Goal: Task Accomplishment & Management: Manage account settings

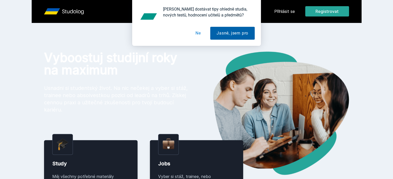
click at [228, 34] on button "Jasně, jsem pro" at bounding box center [232, 33] width 45 height 13
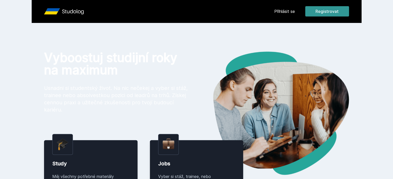
click at [349, 10] on button "Registrovat" at bounding box center [327, 11] width 44 height 10
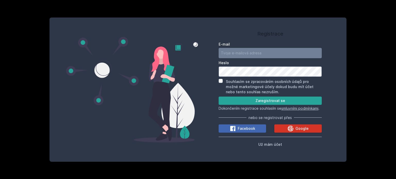
click at [294, 132] on div "Google" at bounding box center [297, 128] width 21 height 6
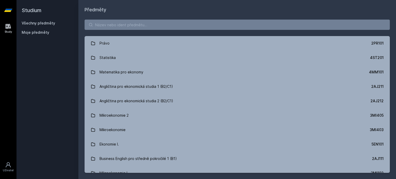
click at [41, 32] on span "Moje předměty" at bounding box center [36, 32] width 28 height 5
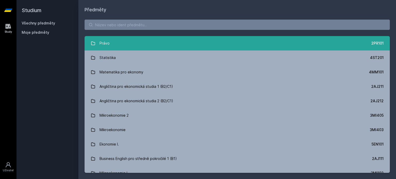
click at [164, 41] on link "Právo 2PR101" at bounding box center [237, 43] width 305 height 14
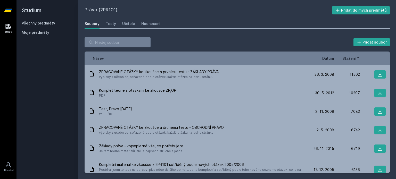
click at [326, 59] on span "Datum" at bounding box center [328, 58] width 12 height 5
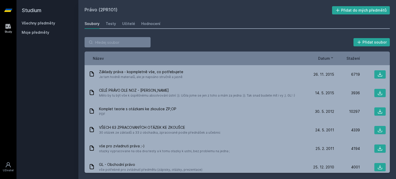
click at [322, 56] on span "Datum" at bounding box center [324, 58] width 12 height 5
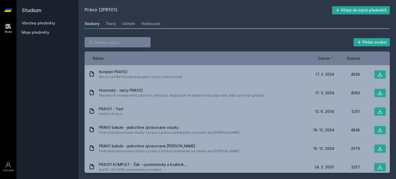
click at [322, 57] on span "Datum" at bounding box center [324, 58] width 12 height 5
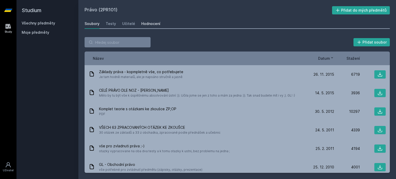
click at [149, 24] on div "Hodnocení" at bounding box center [150, 23] width 19 height 5
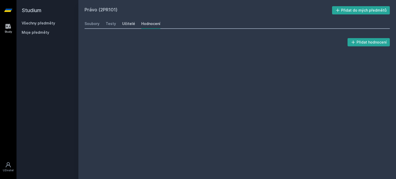
click at [123, 20] on link "Učitelé" at bounding box center [128, 24] width 13 height 10
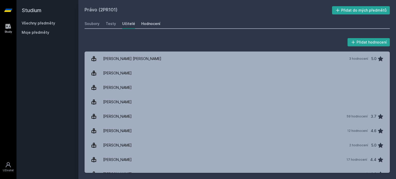
click at [143, 23] on div "Hodnocení" at bounding box center [150, 23] width 19 height 5
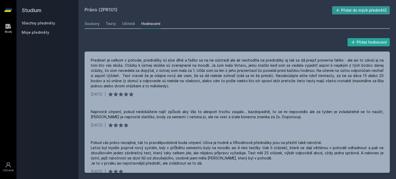
click at [374, 12] on button "Přidat do mých předmětů" at bounding box center [361, 10] width 58 height 8
click at [107, 22] on div "Testy" at bounding box center [111, 23] width 10 height 5
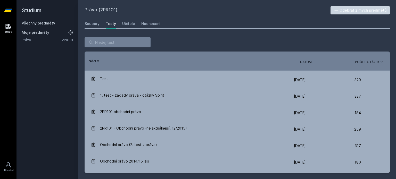
click at [306, 56] on div "Řazení: Název Datum Počet otázek Název Datum Počet otázek" at bounding box center [237, 61] width 305 height 19
click at [306, 60] on span "Datum" at bounding box center [306, 62] width 12 height 5
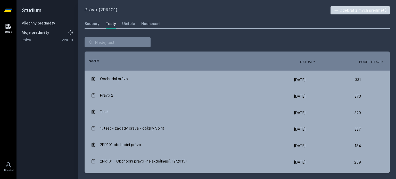
click at [306, 60] on span "Datum" at bounding box center [306, 62] width 12 height 5
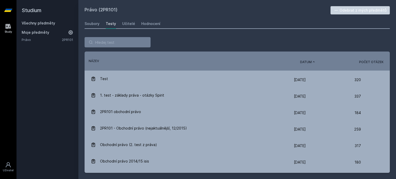
click at [306, 60] on span "Datum" at bounding box center [306, 62] width 12 height 5
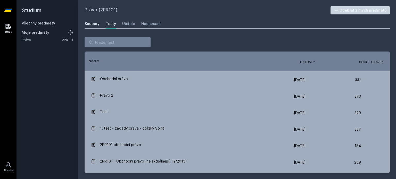
click at [93, 24] on div "Soubory" at bounding box center [92, 23] width 15 height 5
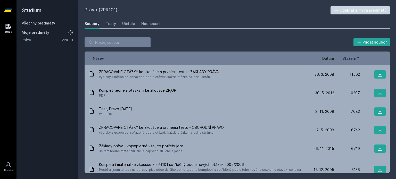
drag, startPoint x: 87, startPoint y: 31, endPoint x: 81, endPoint y: 26, distance: 7.3
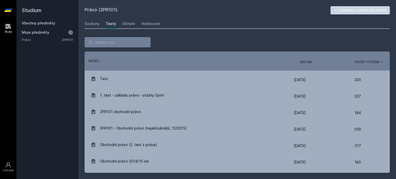
click at [38, 19] on h2 "Studium" at bounding box center [48, 10] width 52 height 21
click at [39, 19] on h2 "Studium" at bounding box center [48, 10] width 52 height 21
click at [39, 23] on link "Všechny předměty" at bounding box center [38, 23] width 33 height 4
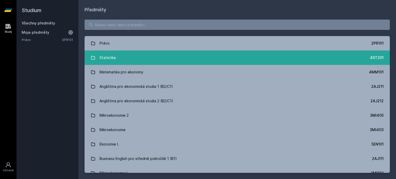
click at [106, 57] on div "Statistika" at bounding box center [107, 58] width 16 height 10
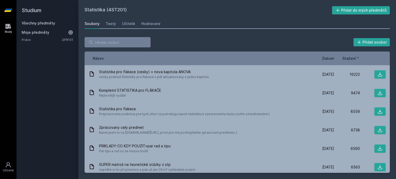
click at [42, 23] on link "Všechny předměty" at bounding box center [38, 23] width 33 height 4
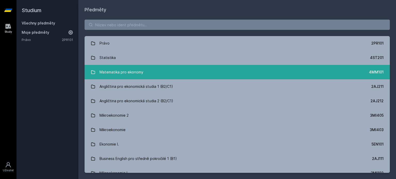
click at [115, 75] on div "Matematika pro ekonomy" at bounding box center [121, 72] width 44 height 10
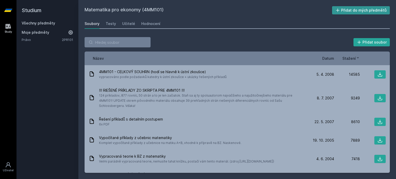
click at [377, 9] on button "Přidat do mých předmětů" at bounding box center [361, 10] width 58 height 8
click at [330, 56] on span "Datum" at bounding box center [328, 58] width 12 height 5
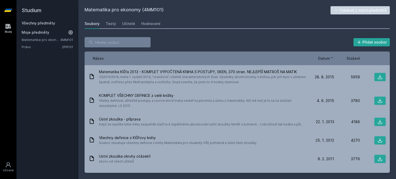
click at [41, 23] on link "Všechny předměty" at bounding box center [38, 23] width 33 height 4
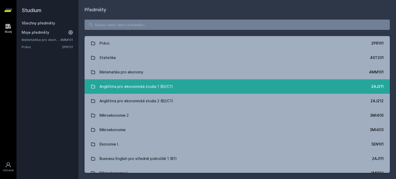
click at [154, 85] on div "Angličtina pro ekonomická studia 1 (B2/C1)" at bounding box center [135, 86] width 73 height 10
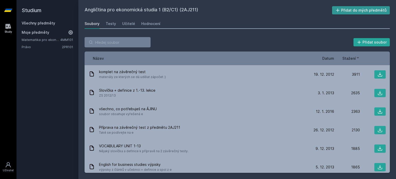
click at [359, 12] on button "Přidat do mých předmětů" at bounding box center [361, 10] width 58 height 8
click at [35, 23] on link "Všechny předměty" at bounding box center [38, 23] width 33 height 4
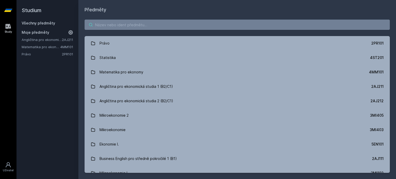
click at [162, 23] on input "search" at bounding box center [237, 25] width 305 height 10
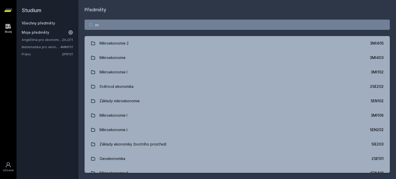
type input "m"
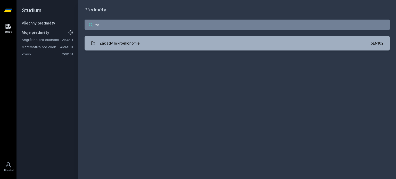
type input "z"
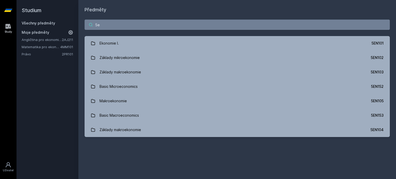
type input "5"
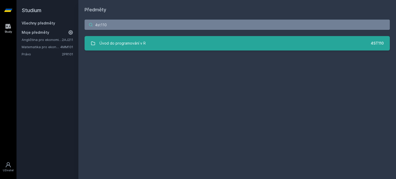
type input "4st110"
click at [115, 40] on div "Úvod do programování v R" at bounding box center [122, 43] width 46 height 10
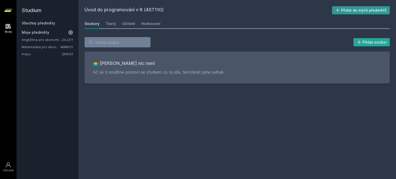
click at [359, 11] on button "Přidat do mých předmětů" at bounding box center [361, 10] width 58 height 8
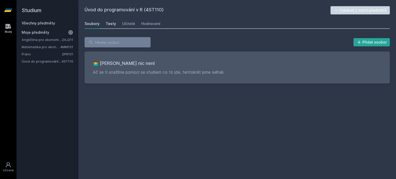
click at [107, 24] on div "Testy" at bounding box center [111, 23] width 10 height 5
click at [124, 22] on div "Učitelé" at bounding box center [128, 23] width 13 height 5
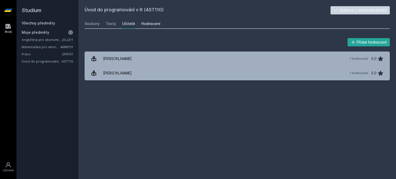
click at [151, 25] on div "Hodnocení" at bounding box center [150, 23] width 19 height 5
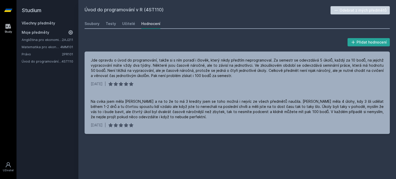
click at [29, 24] on link "Všechny předměty" at bounding box center [38, 23] width 33 height 4
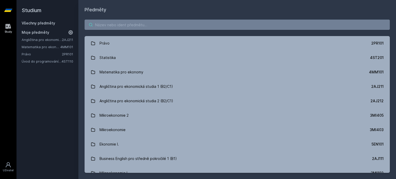
click at [204, 22] on input "search" at bounding box center [237, 25] width 305 height 10
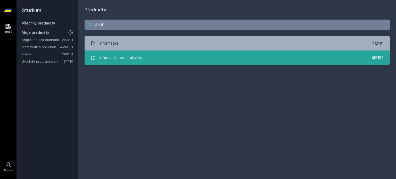
type input "4iz10"
click at [145, 56] on link "Informatika pro statistiky 4IZ102" at bounding box center [237, 57] width 305 height 14
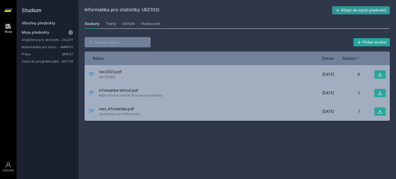
click at [349, 10] on button "Přidat do mých předmětů" at bounding box center [361, 10] width 58 height 8
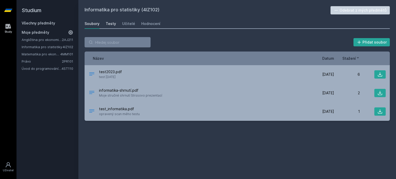
click at [111, 27] on link "Testy" at bounding box center [111, 24] width 10 height 10
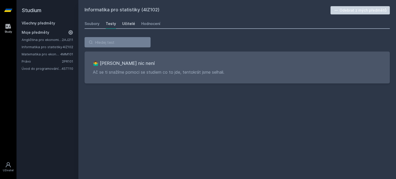
click at [127, 24] on div "Učitelé" at bounding box center [128, 23] width 13 height 5
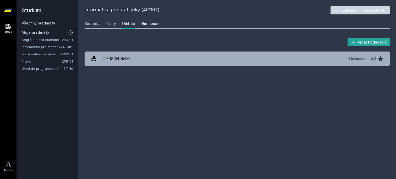
click at [147, 23] on div "Hodnocení" at bounding box center [150, 23] width 19 height 5
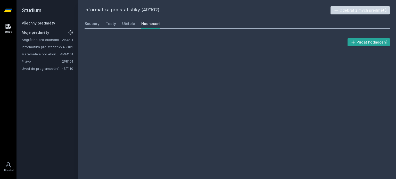
click at [134, 25] on div "Soubory Testy Učitelé Hodnocení" at bounding box center [237, 24] width 305 height 10
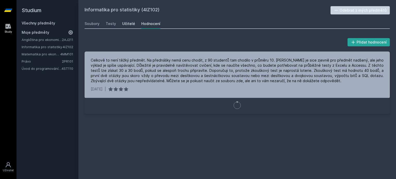
click at [129, 25] on div "Učitelé" at bounding box center [128, 23] width 13 height 5
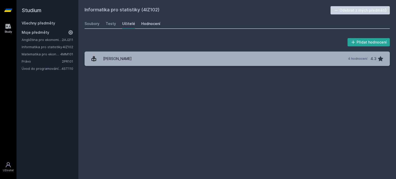
click at [151, 25] on div "Hodnocení" at bounding box center [150, 23] width 19 height 5
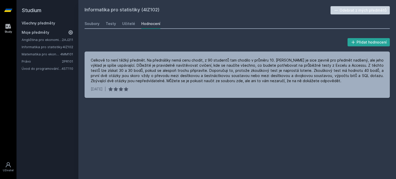
click at [30, 23] on link "Všechny předměty" at bounding box center [38, 23] width 33 height 4
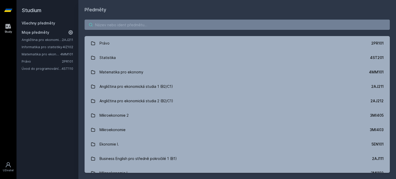
click at [230, 25] on input "search" at bounding box center [237, 25] width 305 height 10
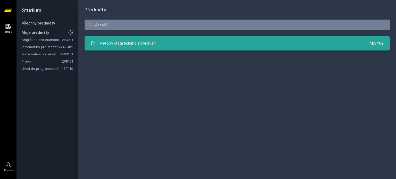
type input "4es402"
click at [182, 43] on link "Metody statistického srovnávání 4ES402" at bounding box center [237, 43] width 305 height 14
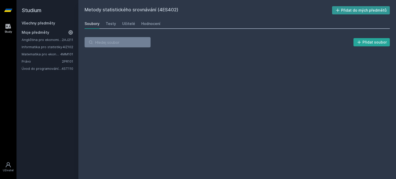
click at [375, 9] on button "Přidat do mých předmětů" at bounding box center [361, 10] width 58 height 8
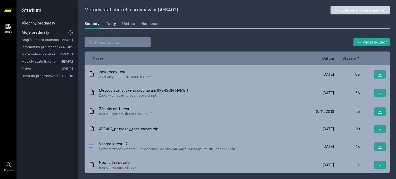
click at [111, 22] on div "Testy" at bounding box center [111, 23] width 10 height 5
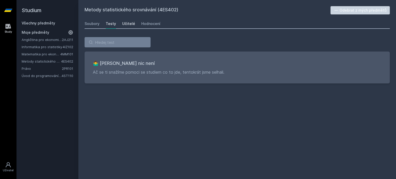
click at [122, 21] on div "Učitelé" at bounding box center [128, 23] width 13 height 5
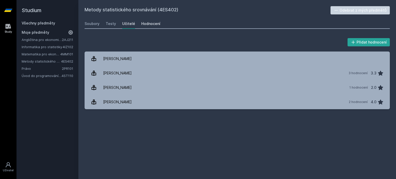
click at [147, 23] on div "Hodnocení" at bounding box center [150, 23] width 19 height 5
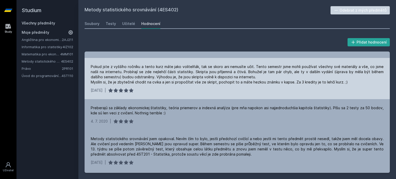
scroll to position [69, 0]
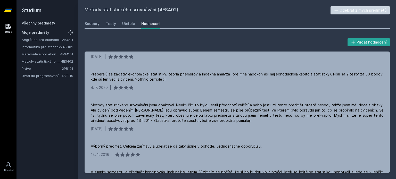
click at [42, 23] on link "Všechny předměty" at bounding box center [38, 23] width 33 height 4
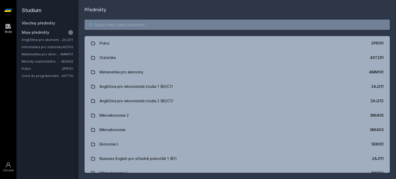
click at [119, 26] on input "search" at bounding box center [237, 25] width 305 height 10
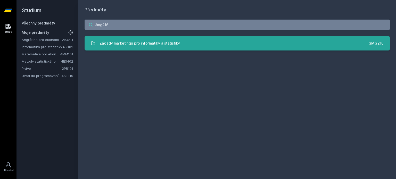
type input "3mg216"
click at [152, 37] on link "Základy marketingu pro informatiky a statistiky 3MG216" at bounding box center [237, 43] width 305 height 14
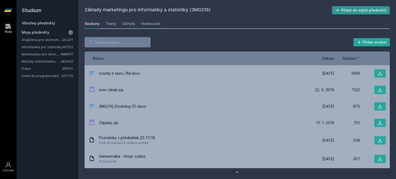
click at [360, 10] on button "Přidat do mých předmětů" at bounding box center [361, 10] width 58 height 8
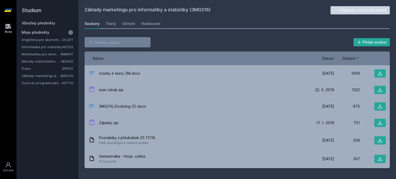
click at [332, 57] on span "Datum" at bounding box center [328, 58] width 12 height 5
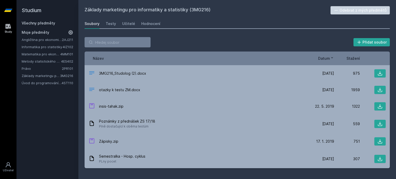
click at [116, 23] on div "Soubory Testy Učitelé Hodnocení" at bounding box center [237, 24] width 305 height 10
click at [115, 23] on div "Soubory Testy Učitelé Hodnocení" at bounding box center [237, 24] width 305 height 10
click at [111, 23] on div "Testy" at bounding box center [111, 23] width 10 height 5
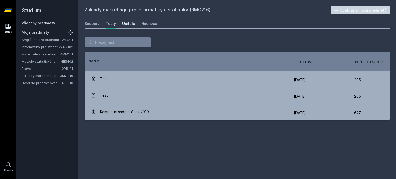
click at [127, 26] on div "Učitelé" at bounding box center [128, 23] width 13 height 5
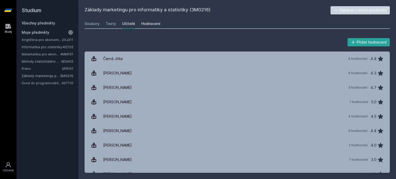
click at [148, 23] on div "Hodnocení" at bounding box center [150, 23] width 19 height 5
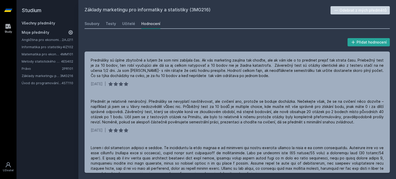
click at [48, 20] on h2 "Studium" at bounding box center [48, 10] width 52 height 21
click at [46, 24] on link "Všechny předměty" at bounding box center [38, 23] width 33 height 4
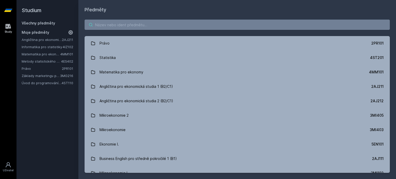
click at [129, 30] on input "search" at bounding box center [237, 25] width 305 height 10
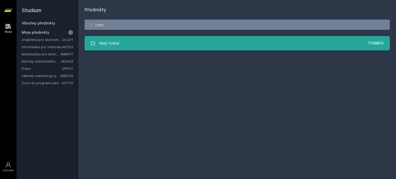
type input "tvsm"
click at [107, 42] on div "Malý fotbal" at bounding box center [109, 43] width 20 height 10
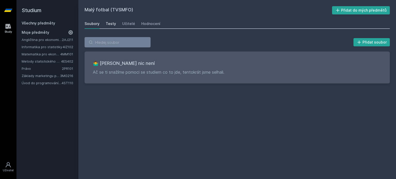
click at [109, 27] on link "Testy" at bounding box center [111, 24] width 10 height 10
click at [130, 24] on div "Učitelé" at bounding box center [128, 23] width 13 height 5
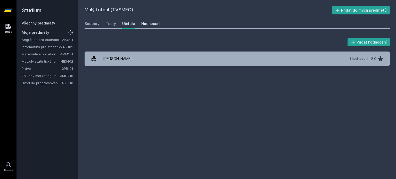
click at [149, 24] on div "Hodnocení" at bounding box center [150, 23] width 19 height 5
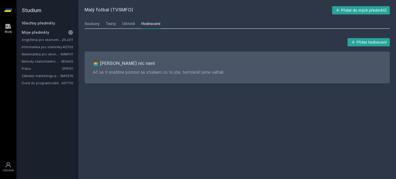
click at [340, 20] on div "Soubory Testy Učitelé Hodnocení" at bounding box center [237, 24] width 305 height 10
click at [341, 15] on div "Malý fotbal (TVSMFO) Přidat do mých předmětů [GEOGRAPHIC_DATA] Testy Učitelé Ho…" at bounding box center [237, 89] width 305 height 167
click at [345, 10] on button "Přidat do mých předmětů" at bounding box center [361, 10] width 58 height 8
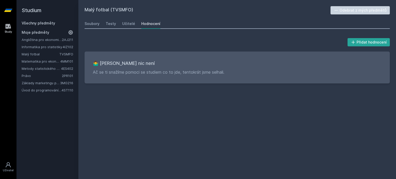
click at [41, 39] on link "Angličtina pro ekonomická studia 1 (B2/C1)" at bounding box center [42, 39] width 40 height 5
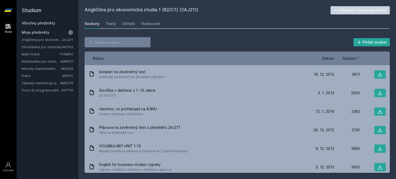
click at [36, 24] on link "Všechny předměty" at bounding box center [38, 23] width 33 height 4
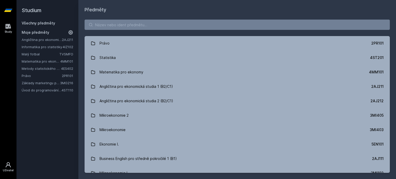
click at [6, 166] on icon at bounding box center [8, 164] width 5 height 5
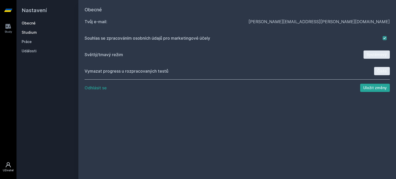
click at [28, 31] on link "Studium" at bounding box center [48, 32] width 52 height 5
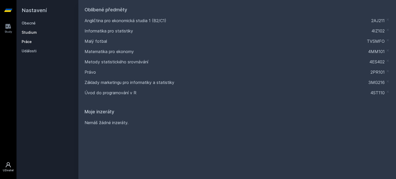
click at [24, 42] on link "Práce" at bounding box center [48, 41] width 52 height 5
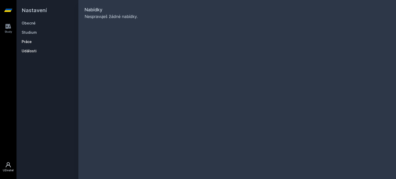
click at [27, 52] on link "Události" at bounding box center [48, 50] width 52 height 5
click at [11, 30] on div "Study" at bounding box center [8, 32] width 7 height 4
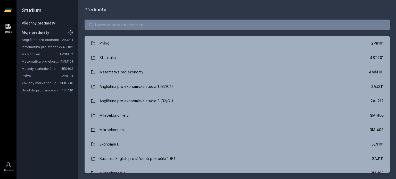
drag, startPoint x: 363, startPoint y: 1, endPoint x: 211, endPoint y: 8, distance: 152.2
click at [211, 8] on h1 "Předměty" at bounding box center [237, 9] width 305 height 7
